Goal: Ask a question

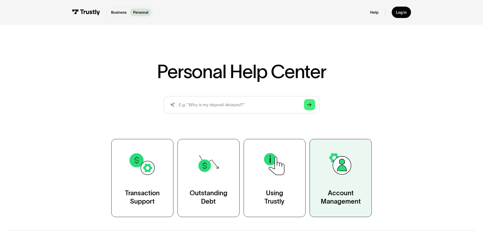
click at [334, 165] on img at bounding box center [341, 164] width 28 height 28
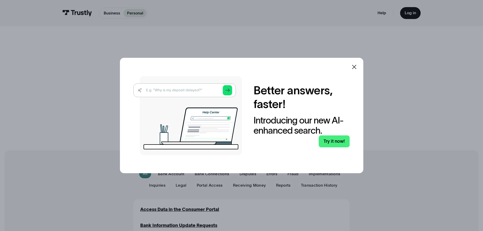
click at [354, 66] on icon at bounding box center [354, 67] width 6 height 6
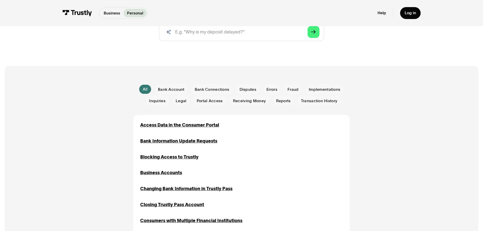
scroll to position [101, 0]
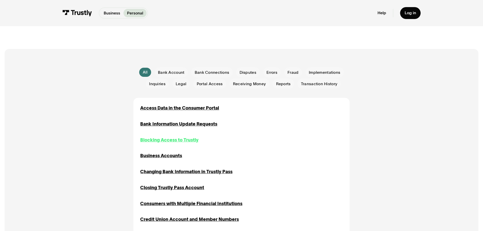
click at [172, 143] on div "Blocking Access to Trustly" at bounding box center [169, 140] width 58 height 7
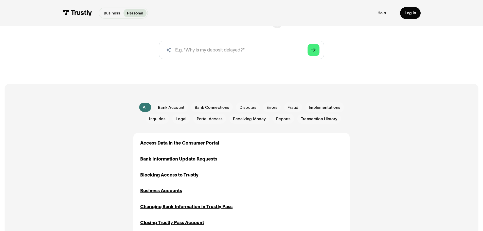
scroll to position [51, 0]
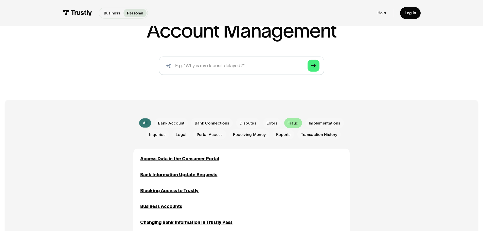
click at [291, 123] on span "Fraud" at bounding box center [292, 123] width 11 height 6
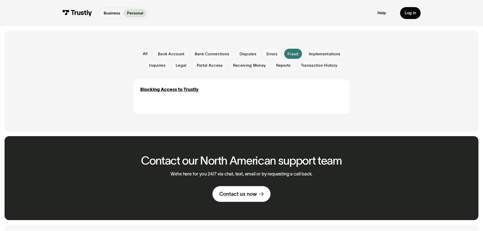
scroll to position [127, 0]
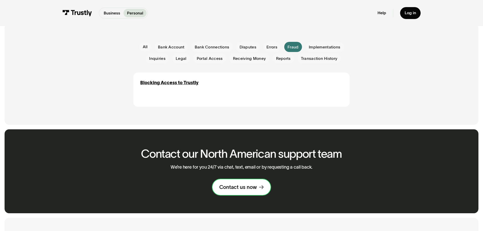
click at [244, 189] on div "Contact us now" at bounding box center [238, 187] width 38 height 7
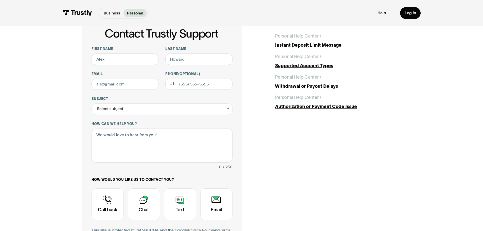
scroll to position [51, 0]
